Goal: Task Accomplishment & Management: Manage account settings

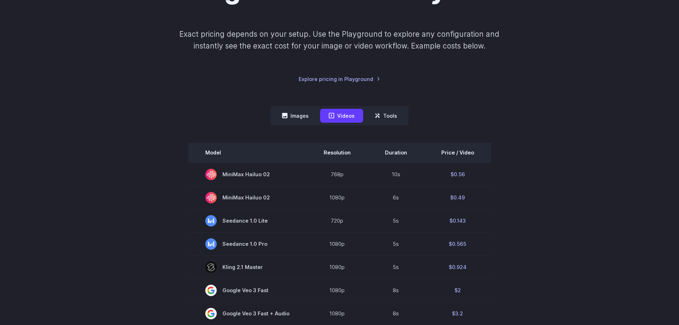
scroll to position [143, 0]
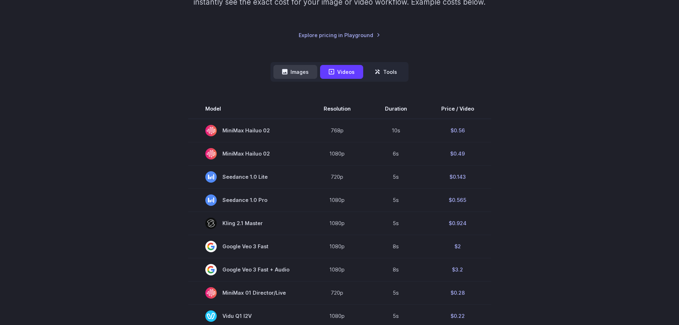
click at [298, 77] on button "Images" at bounding box center [295, 72] width 44 height 14
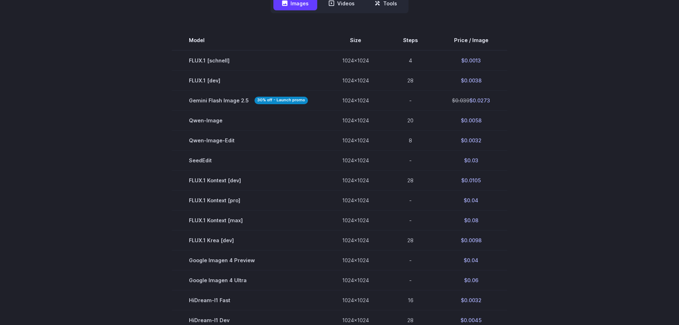
scroll to position [214, 0]
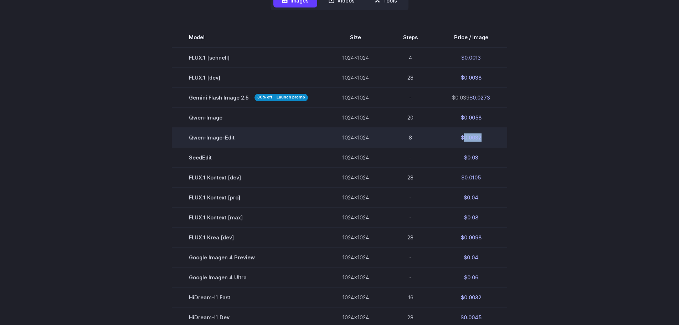
drag, startPoint x: 485, startPoint y: 138, endPoint x: 462, endPoint y: 135, distance: 22.7
click at [462, 135] on td "$0.0032" at bounding box center [471, 137] width 72 height 20
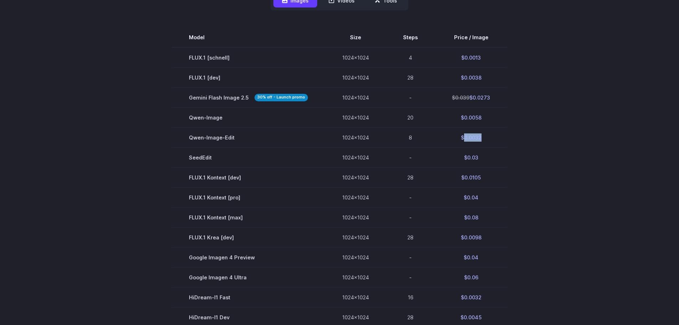
copy td "0.0032"
click at [575, 82] on section "Model Size Steps Price / Image FLUX.1 [schnell] 1024x1024 4 $0.0013 FLUX.1 [dev…" at bounding box center [340, 226] width 496 height 399
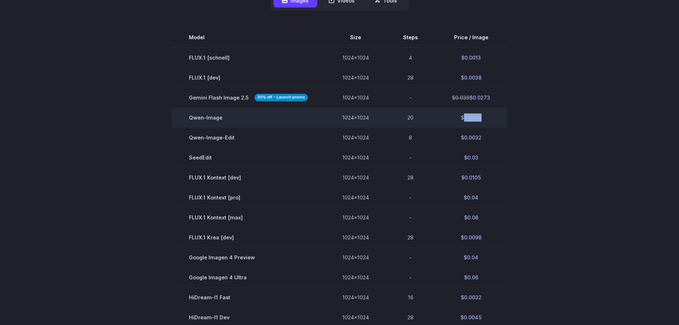
drag, startPoint x: 483, startPoint y: 118, endPoint x: 462, endPoint y: 122, distance: 21.7
click at [462, 122] on td "$0.0058" at bounding box center [471, 117] width 72 height 20
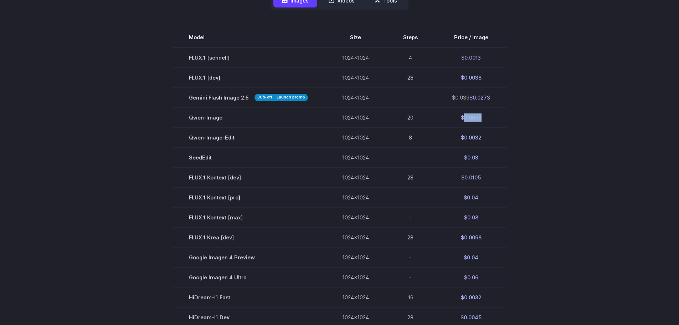
copy td "0.0058"
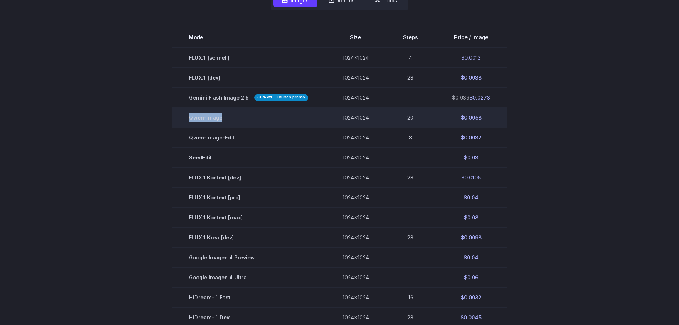
drag, startPoint x: 238, startPoint y: 116, endPoint x: 188, endPoint y: 118, distance: 50.3
click at [188, 118] on td "Qwen-Image" at bounding box center [248, 117] width 153 height 20
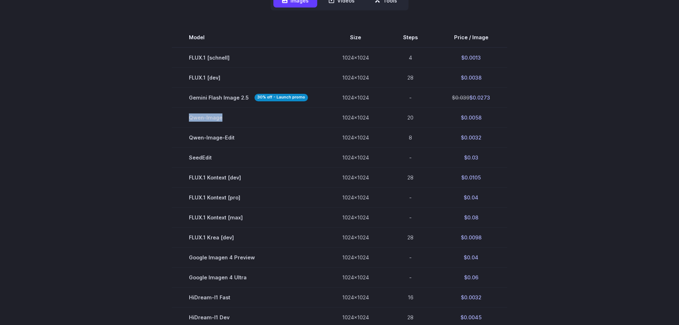
copy td "Qwen-Image"
click at [531, 100] on section "Model Size Steps Price / Image FLUX.1 [schnell] 1024x1024 4 $0.0013 FLUX.1 [dev…" at bounding box center [340, 226] width 496 height 399
click at [526, 118] on section "Model Size Steps Price / Image FLUX.1 [schnell] 1024x1024 4 $0.0013 FLUX.1 [dev…" at bounding box center [340, 226] width 496 height 399
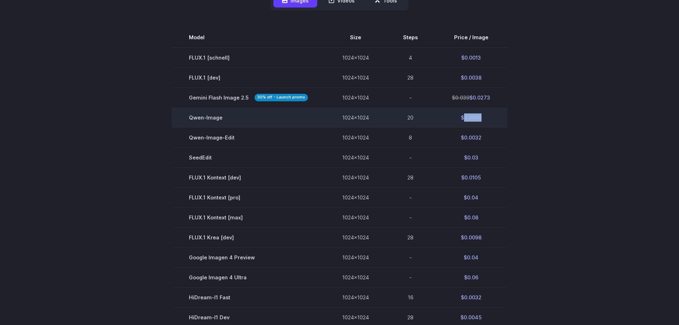
drag, startPoint x: 486, startPoint y: 119, endPoint x: 461, endPoint y: 123, distance: 24.9
click at [461, 123] on td "$0.0058" at bounding box center [471, 117] width 72 height 20
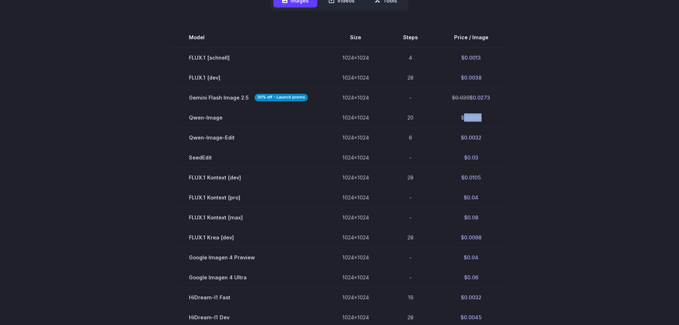
copy td "0.0058"
click at [598, 102] on div "Pricing based on what you use Exact pricing depends on your setup. Use the Play…" at bounding box center [339, 159] width 679 height 667
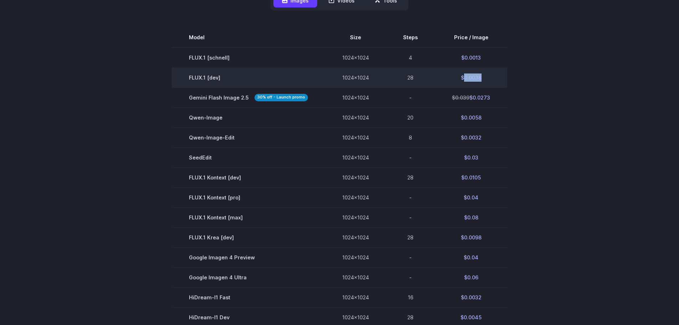
drag, startPoint x: 486, startPoint y: 77, endPoint x: 461, endPoint y: 77, distance: 24.9
click at [461, 77] on td "$0.0038" at bounding box center [471, 77] width 72 height 20
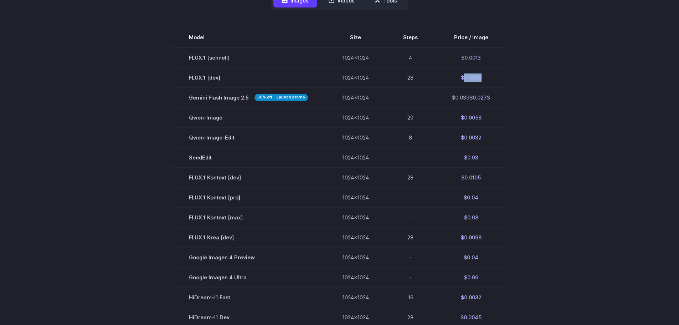
copy td "0.0038"
click at [603, 100] on div "Pricing based on what you use Exact pricing depends on your setup. Use the Play…" at bounding box center [339, 159] width 679 height 667
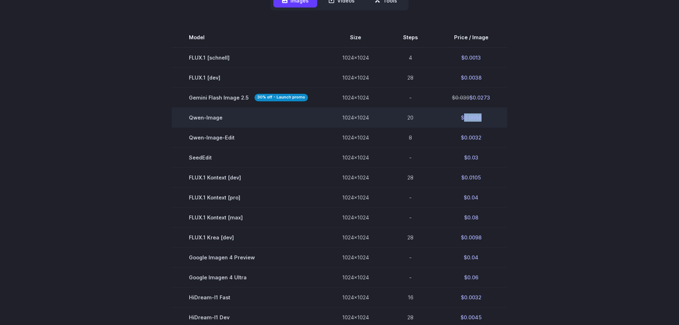
click at [464, 114] on td "$0.0058" at bounding box center [471, 117] width 72 height 20
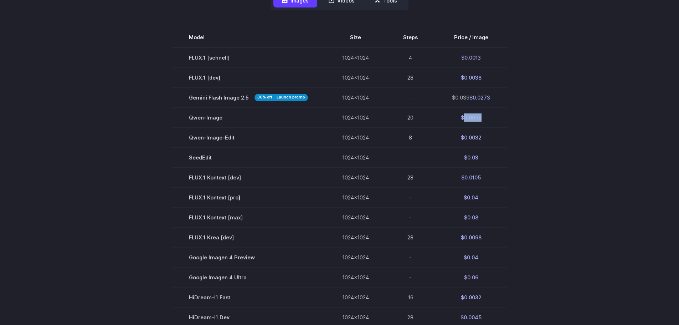
copy td "0.0058"
click at [590, 75] on div "Pricing based on what you use Exact pricing depends on your setup. Use the Play…" at bounding box center [339, 159] width 513 height 598
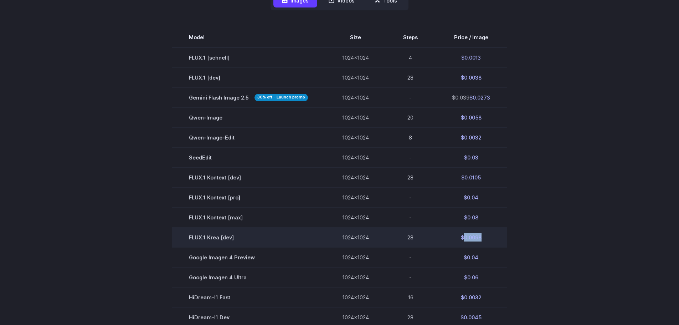
drag, startPoint x: 484, startPoint y: 238, endPoint x: 463, endPoint y: 238, distance: 20.7
click at [463, 238] on td "$0.0098" at bounding box center [471, 237] width 72 height 20
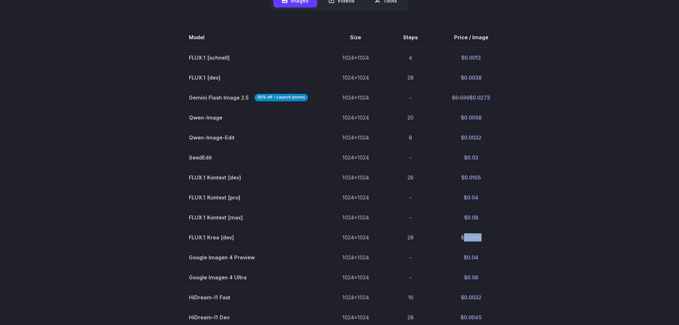
copy td "0.0098"
click at [590, 91] on div "Pricing based on what you use Exact pricing depends on your setup. Use the Play…" at bounding box center [339, 159] width 513 height 598
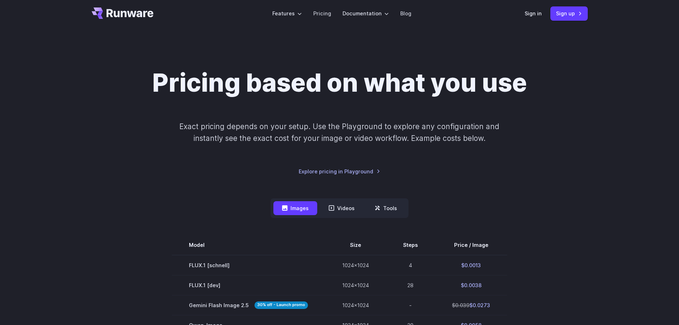
scroll to position [0, 0]
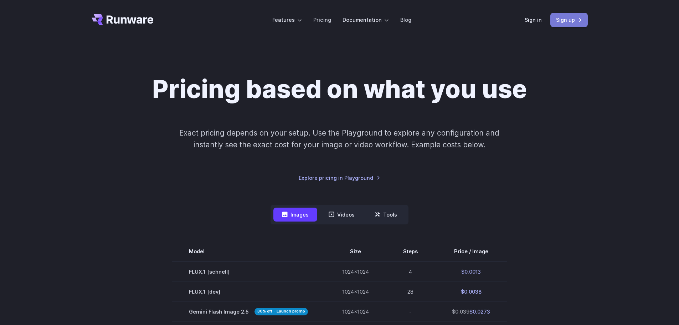
click at [565, 20] on link "Sign up" at bounding box center [568, 20] width 37 height 14
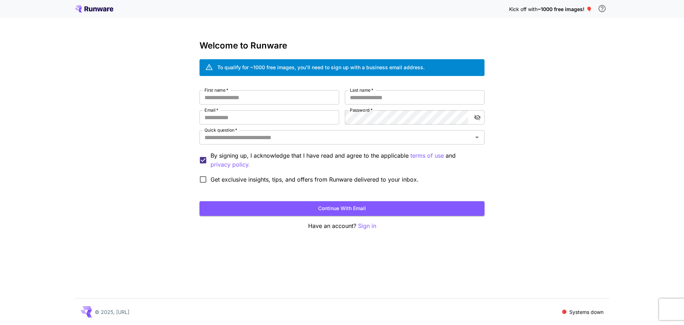
click at [91, 7] on icon at bounding box center [94, 8] width 38 height 7
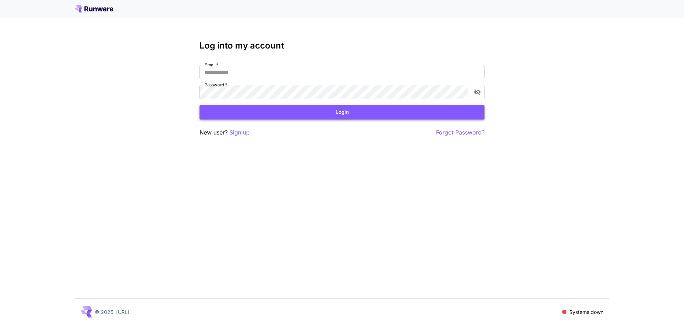
type input "**********"
click at [296, 107] on button "Login" at bounding box center [342, 112] width 285 height 15
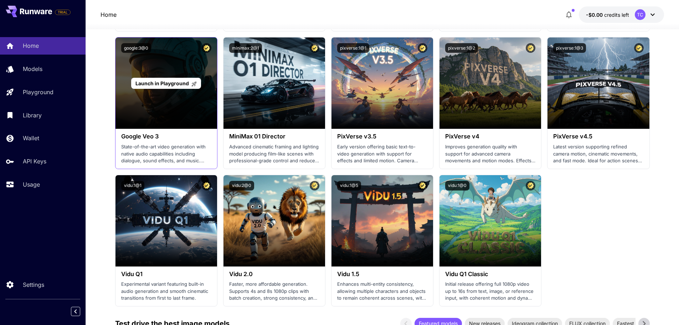
scroll to position [499, 0]
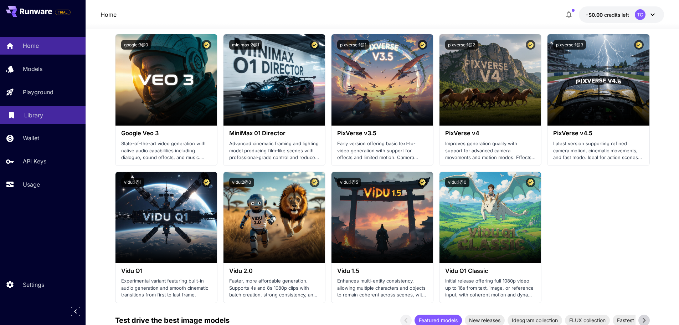
click at [51, 117] on div "Library" at bounding box center [52, 115] width 56 height 9
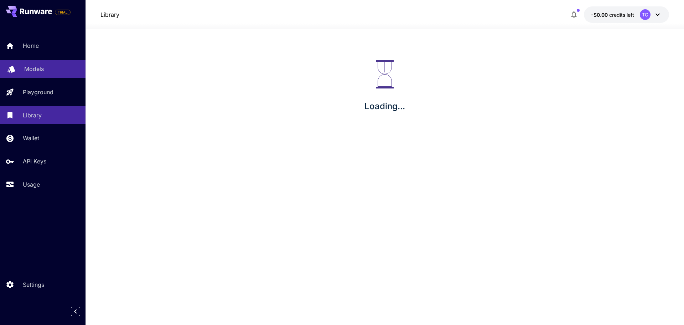
click at [58, 72] on div "Models" at bounding box center [52, 68] width 56 height 9
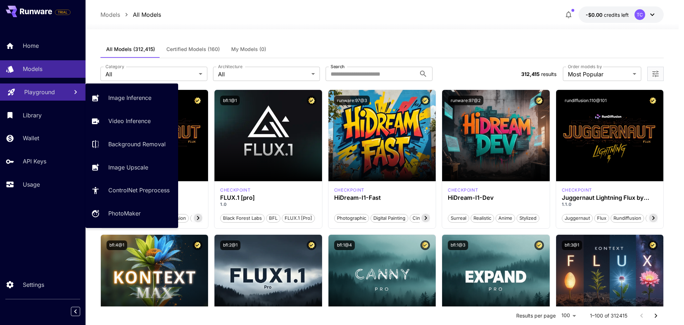
click at [45, 89] on p "Playground" at bounding box center [39, 92] width 31 height 9
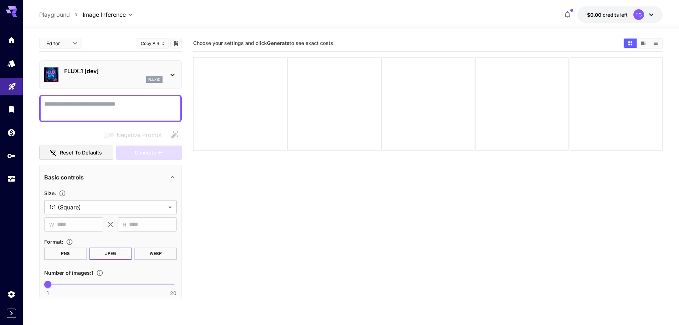
click at [129, 81] on div "flux1d" at bounding box center [113, 79] width 98 height 6
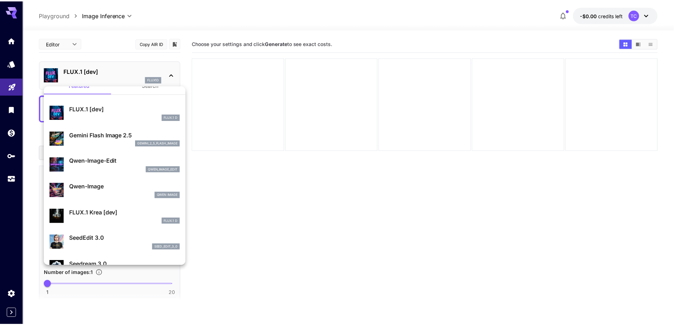
scroll to position [36, 0]
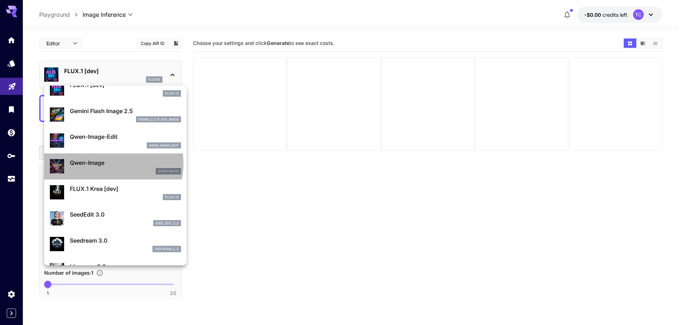
click at [110, 163] on p "Qwen-Image" at bounding box center [125, 162] width 111 height 9
type input "**"
type input "***"
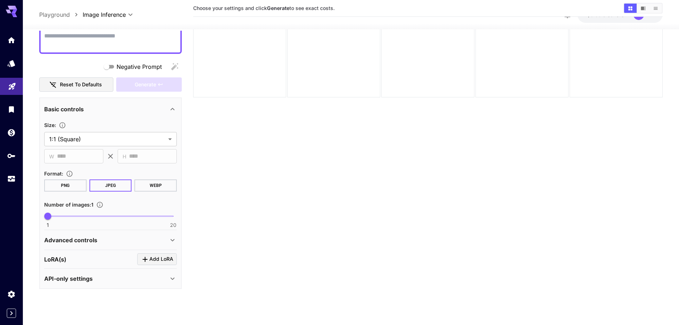
scroll to position [56, 0]
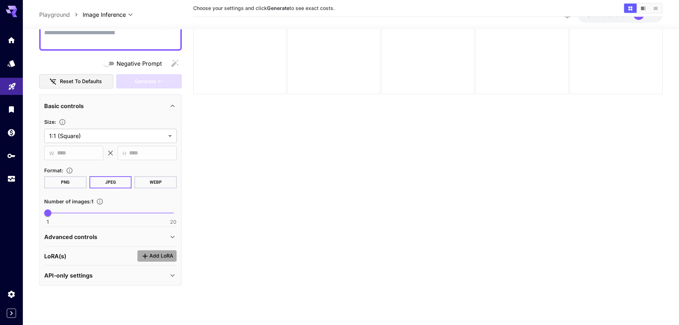
click at [149, 257] on icon "Click to add LoRA" at bounding box center [145, 255] width 9 height 9
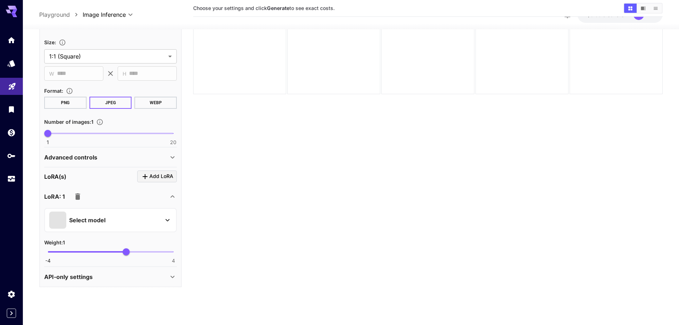
scroll to position [144, 0]
click at [97, 225] on div "Select model" at bounding box center [104, 218] width 111 height 17
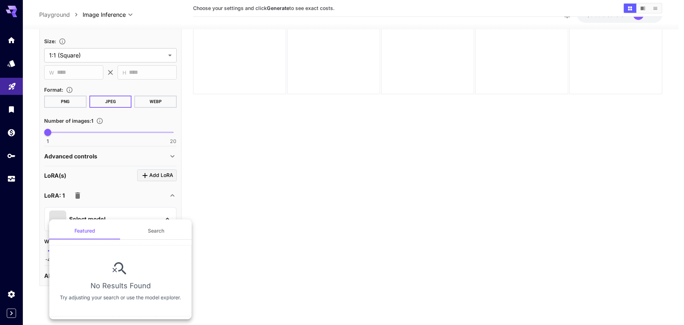
click at [154, 232] on button "Search" at bounding box center [155, 230] width 71 height 17
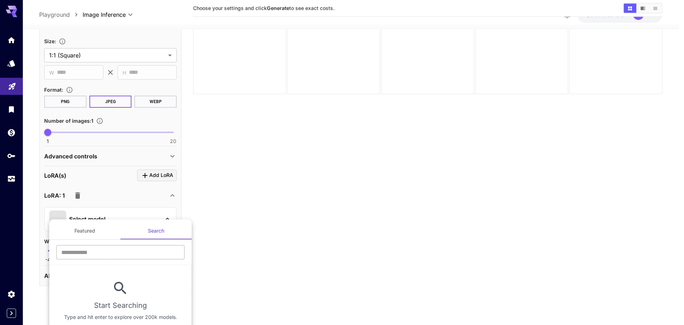
click at [127, 252] on input "text" at bounding box center [120, 252] width 128 height 14
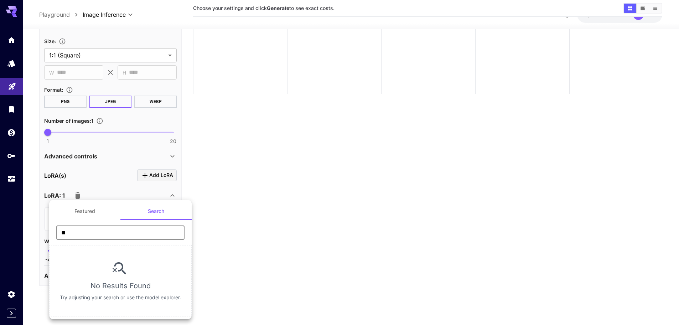
type input "*"
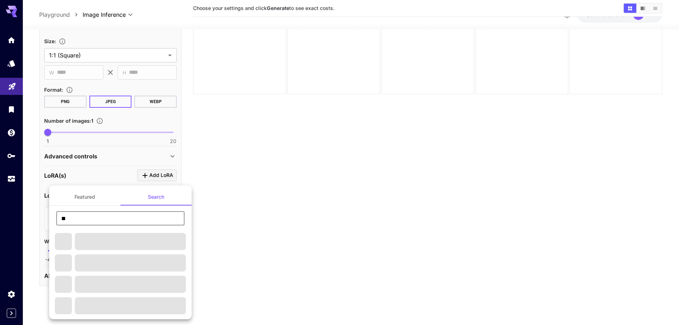
type input "*"
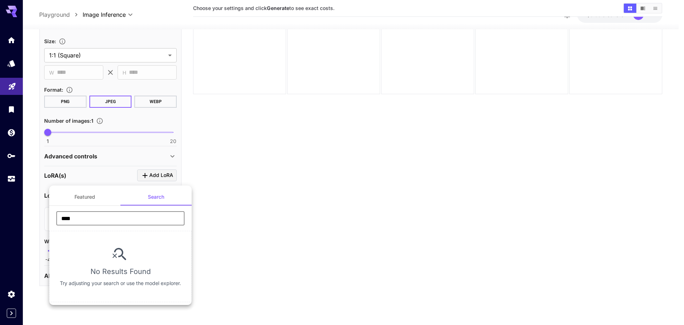
type input "****"
drag, startPoint x: 142, startPoint y: 284, endPoint x: 194, endPoint y: 289, distance: 52.3
click at [143, 214] on div "Featured Search **** ​ No Results Found Try adjusting your search or use the mo…" at bounding box center [71, 107] width 143 height 214
click at [159, 279] on section "No Results Found Try adjusting your search or use the model explorer." at bounding box center [120, 266] width 143 height 71
click at [91, 200] on button "Featured" at bounding box center [84, 196] width 71 height 17
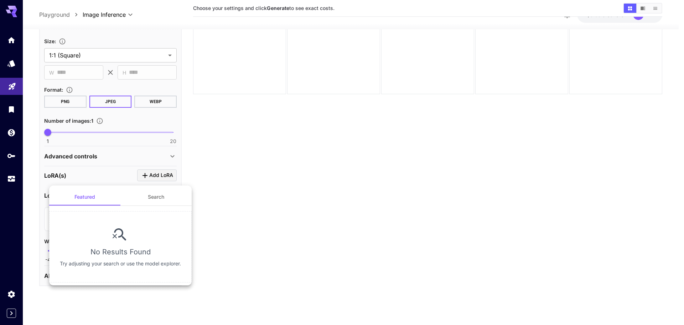
click at [252, 215] on div at bounding box center [342, 162] width 684 height 325
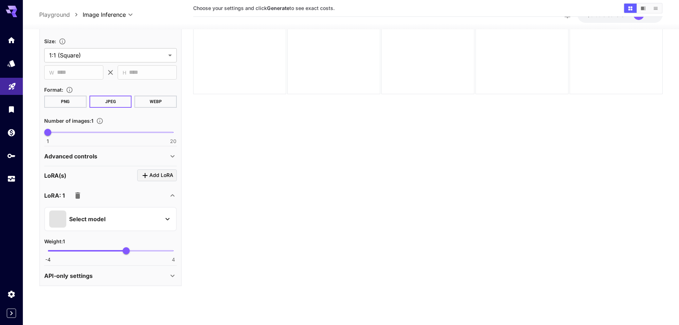
click at [139, 279] on div "API-only settings" at bounding box center [106, 275] width 124 height 9
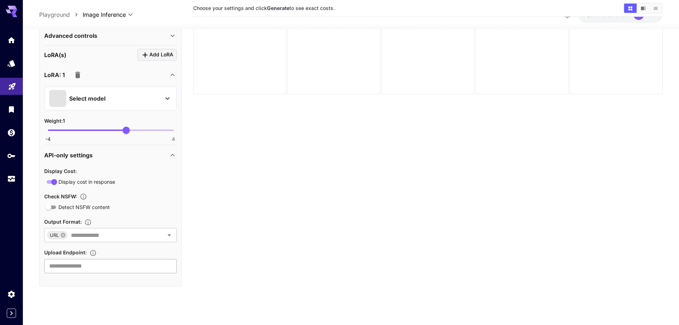
scroll to position [265, 0]
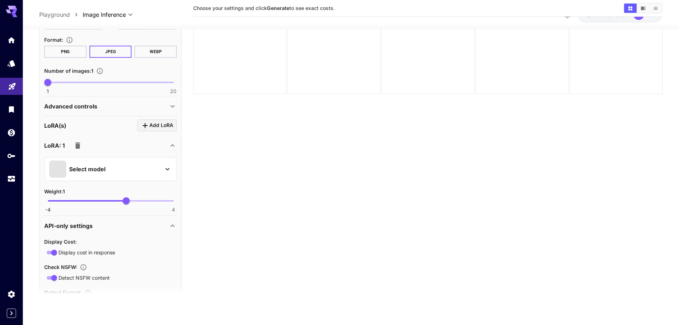
click at [79, 148] on icon "button" at bounding box center [77, 145] width 5 height 6
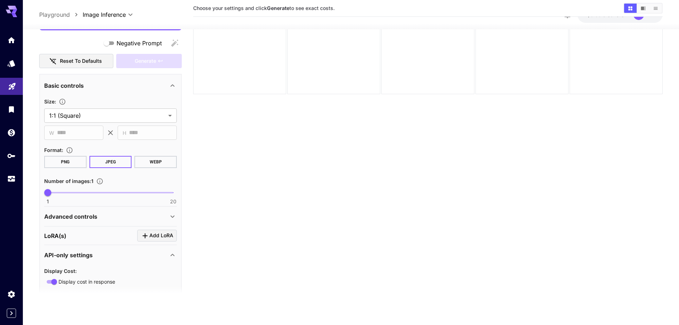
scroll to position [78, 0]
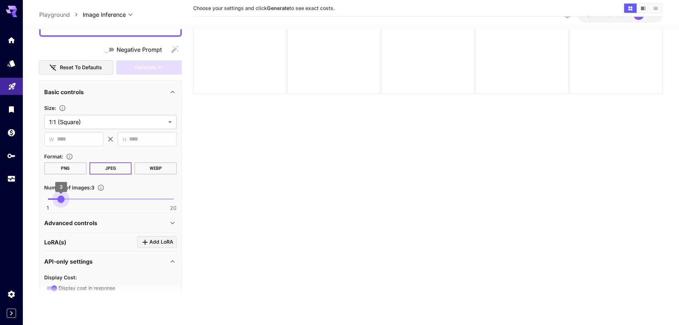
type input "*"
drag, startPoint x: 47, startPoint y: 198, endPoint x: 56, endPoint y: 202, distance: 9.7
click at [56, 202] on span "2" at bounding box center [54, 198] width 7 height 7
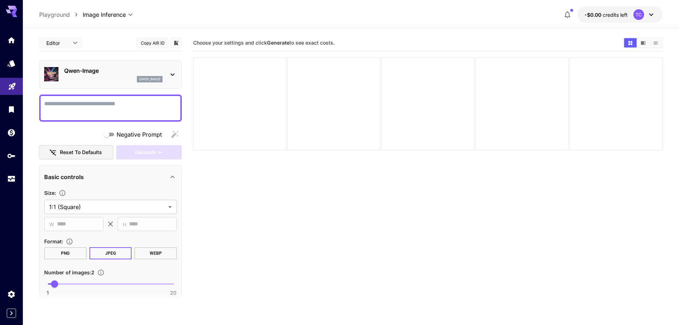
scroll to position [0, 0]
click at [157, 79] on p "qwen_image" at bounding box center [149, 79] width 21 height 5
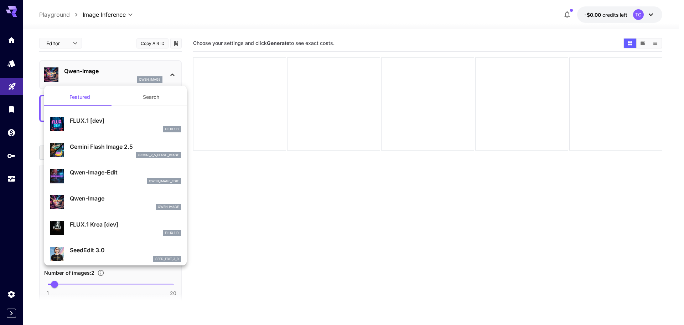
click at [157, 79] on div at bounding box center [342, 162] width 684 height 325
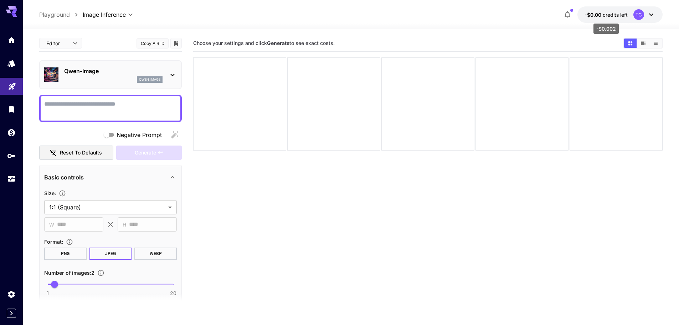
click at [607, 11] on p "-$0.00 credits left" at bounding box center [605, 14] width 43 height 7
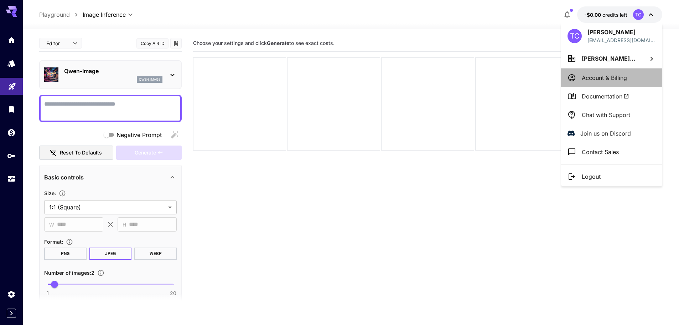
click at [619, 82] on p "Account & Billing" at bounding box center [604, 77] width 45 height 9
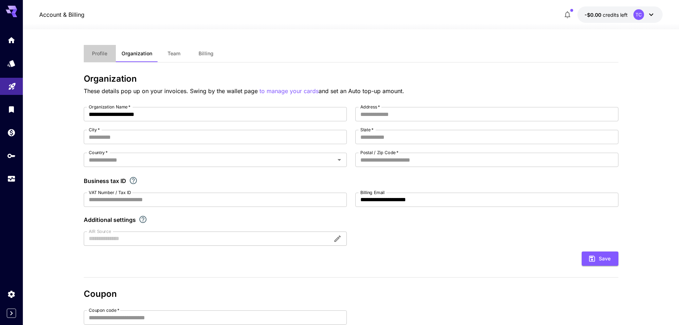
click at [92, 53] on span "Profile" at bounding box center [99, 53] width 15 height 6
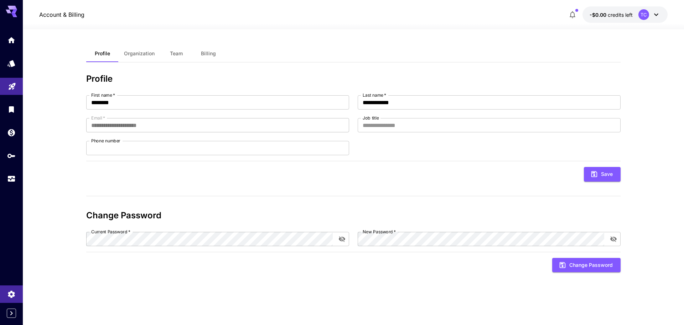
click at [642, 11] on div "TC" at bounding box center [644, 14] width 11 height 11
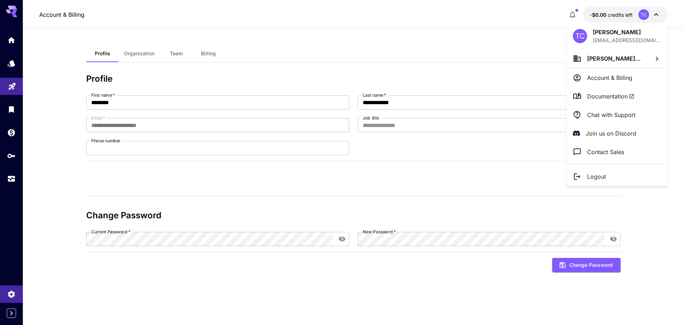
click at [642, 11] on div at bounding box center [342, 162] width 684 height 325
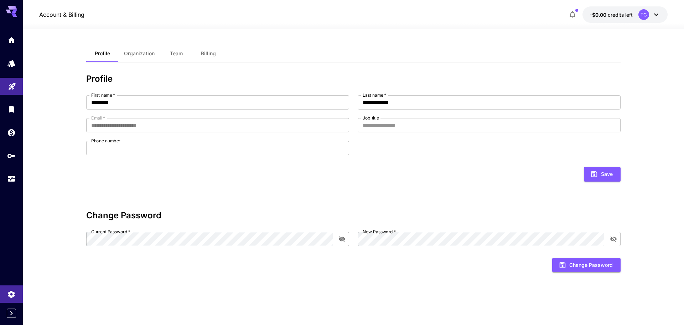
click at [622, 16] on span "credits left" at bounding box center [620, 15] width 25 height 6
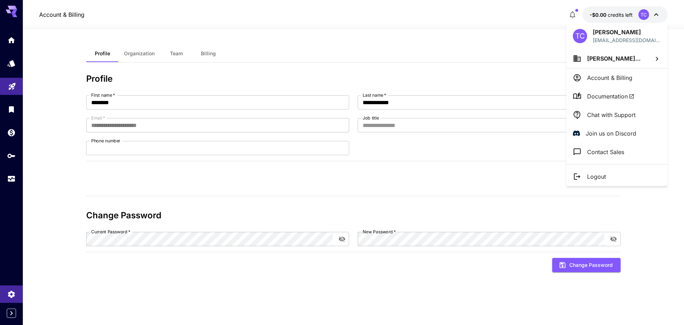
click at [612, 19] on div at bounding box center [342, 162] width 684 height 325
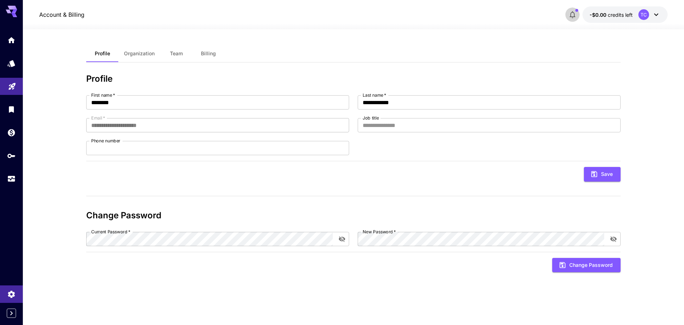
click at [573, 16] on icon "button" at bounding box center [572, 14] width 9 height 9
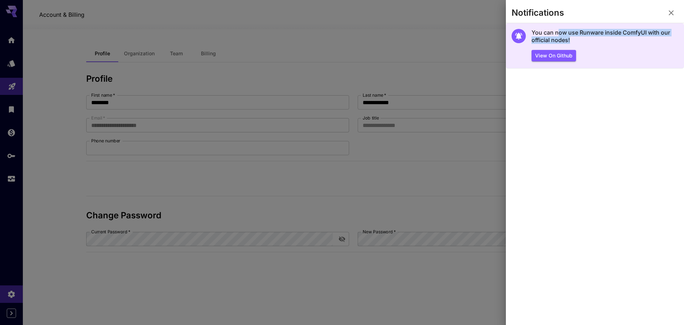
drag, startPoint x: 559, startPoint y: 29, endPoint x: 642, endPoint y: 37, distance: 82.7
click at [642, 37] on h5 "You can now use Runware inside ComfyUI with our official nodes!" at bounding box center [605, 36] width 147 height 15
click at [569, 32] on h5 "You can now use Runware inside ComfyUI with our official nodes!" at bounding box center [605, 36] width 147 height 15
drag, startPoint x: 537, startPoint y: 31, endPoint x: 595, endPoint y: 38, distance: 58.5
click at [595, 38] on h5 "You can now use Runware inside ComfyUI with our official nodes!" at bounding box center [605, 36] width 147 height 15
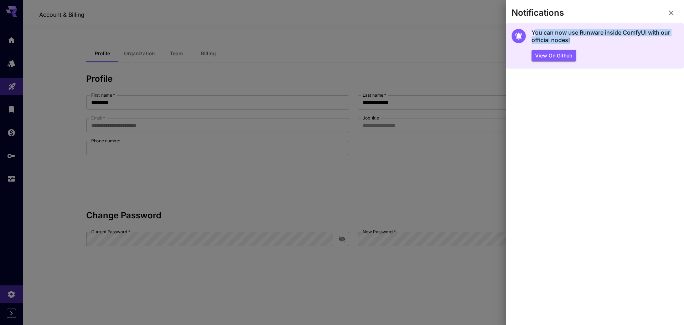
click at [587, 32] on h5 "You can now use Runware inside ComfyUI with our official nodes!" at bounding box center [605, 36] width 147 height 15
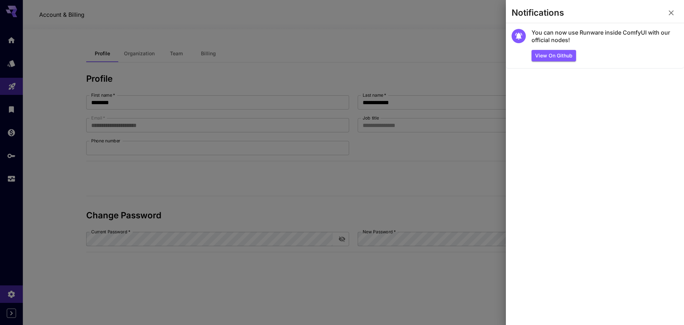
click at [289, 47] on div at bounding box center [342, 162] width 684 height 325
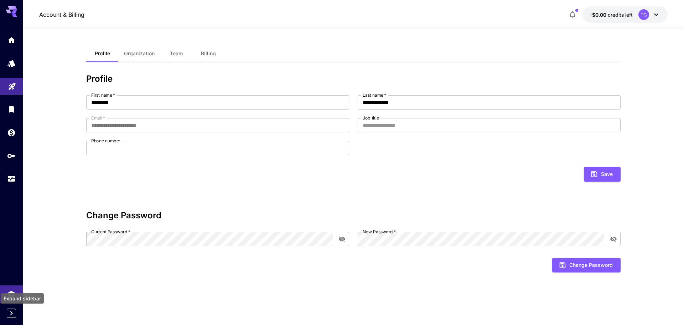
click at [9, 316] on icon "Expand sidebar" at bounding box center [11, 313] width 9 height 9
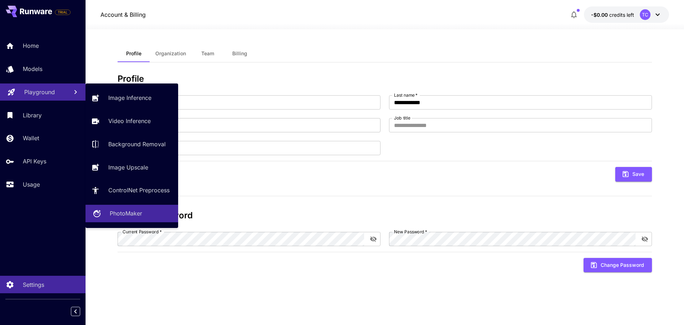
click at [139, 220] on link "PhotoMaker" at bounding box center [132, 213] width 93 height 17
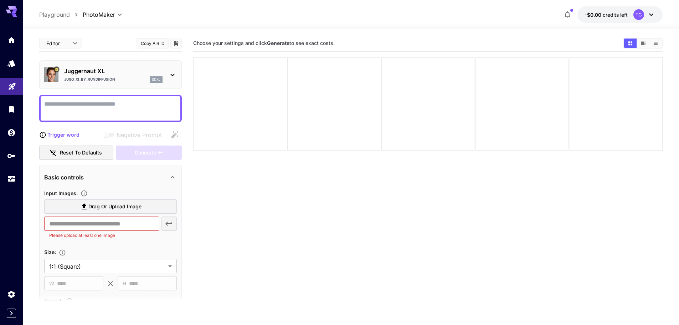
click at [13, 318] on div at bounding box center [11, 162] width 23 height 325
click at [17, 298] on link at bounding box center [11, 293] width 23 height 17
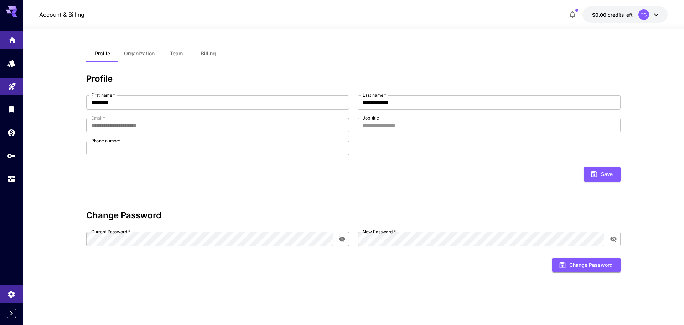
click at [11, 45] on link at bounding box center [11, 39] width 23 height 17
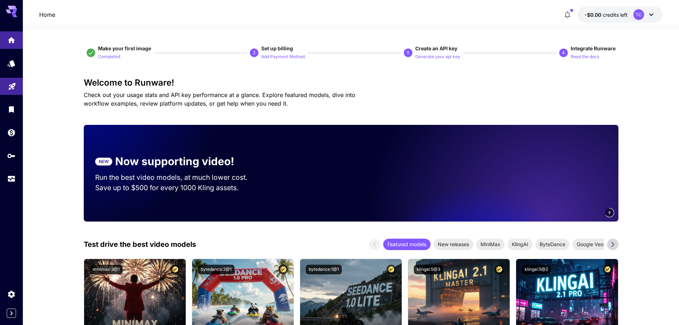
click at [306, 54] on div "2 Set up billing Add Payment Method" at bounding box center [277, 53] width 61 height 16
click at [295, 57] on p "Add Payment Method" at bounding box center [282, 56] width 43 height 7
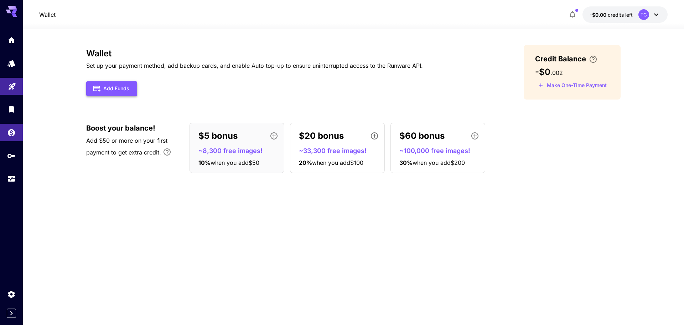
click at [103, 86] on button "Add Funds" at bounding box center [111, 88] width 51 height 15
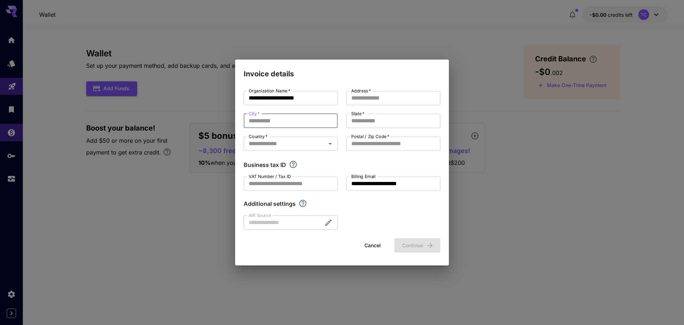
click at [301, 123] on input "City   *" at bounding box center [291, 121] width 94 height 14
click at [503, 133] on div "**********" at bounding box center [342, 162] width 684 height 325
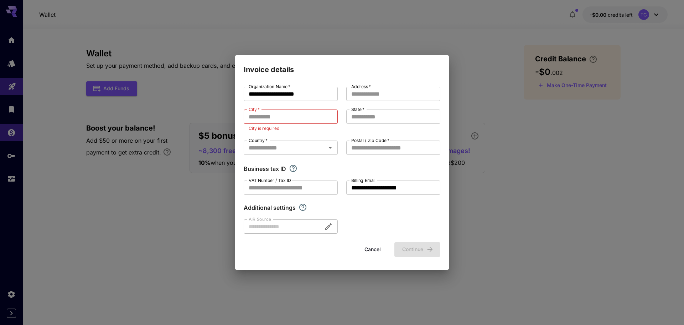
click at [503, 133] on div "**********" at bounding box center [342, 162] width 684 height 325
click at [377, 249] on button "Cancel" at bounding box center [373, 249] width 32 height 15
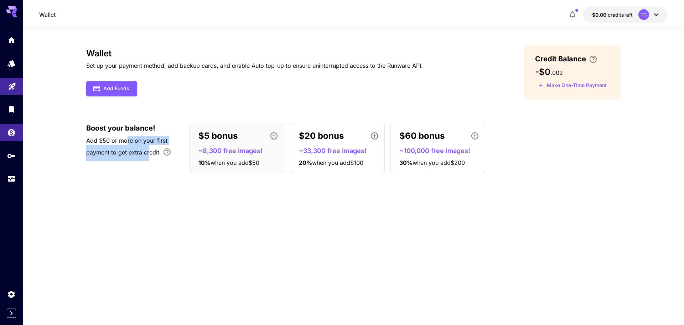
drag, startPoint x: 134, startPoint y: 141, endPoint x: 150, endPoint y: 156, distance: 21.7
click at [150, 156] on p "Add $50 or more on your first payment to get extra credit." at bounding box center [134, 148] width 96 height 25
click at [154, 154] on span "Add $50 or more on your first payment to get extra credit." at bounding box center [126, 146] width 81 height 19
